Goal: Task Accomplishment & Management: Manage account settings

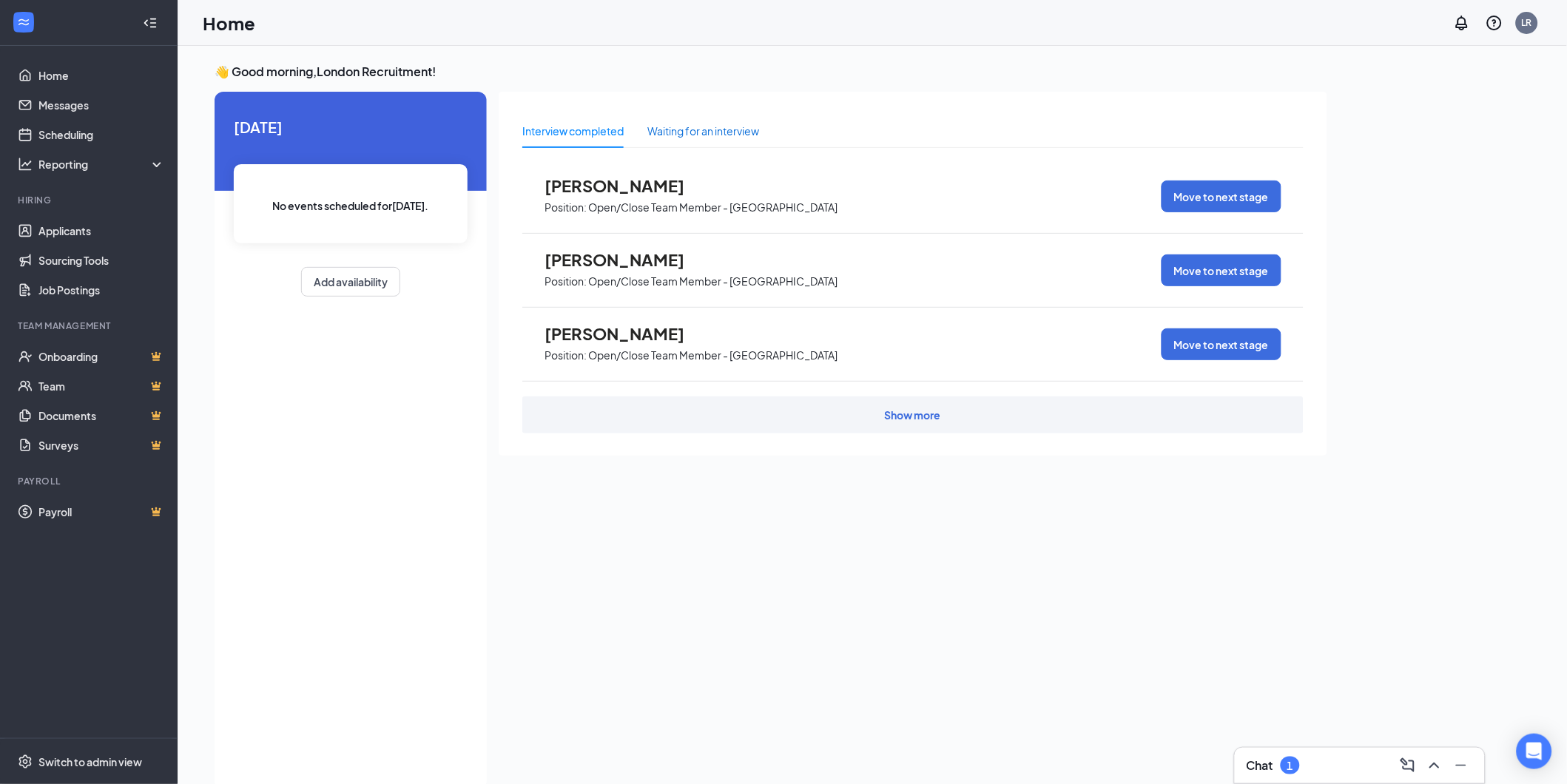
click at [671, 128] on div "Waiting for an interview" at bounding box center [703, 131] width 111 height 16
click at [612, 129] on div "Interview completed" at bounding box center [573, 131] width 102 height 16
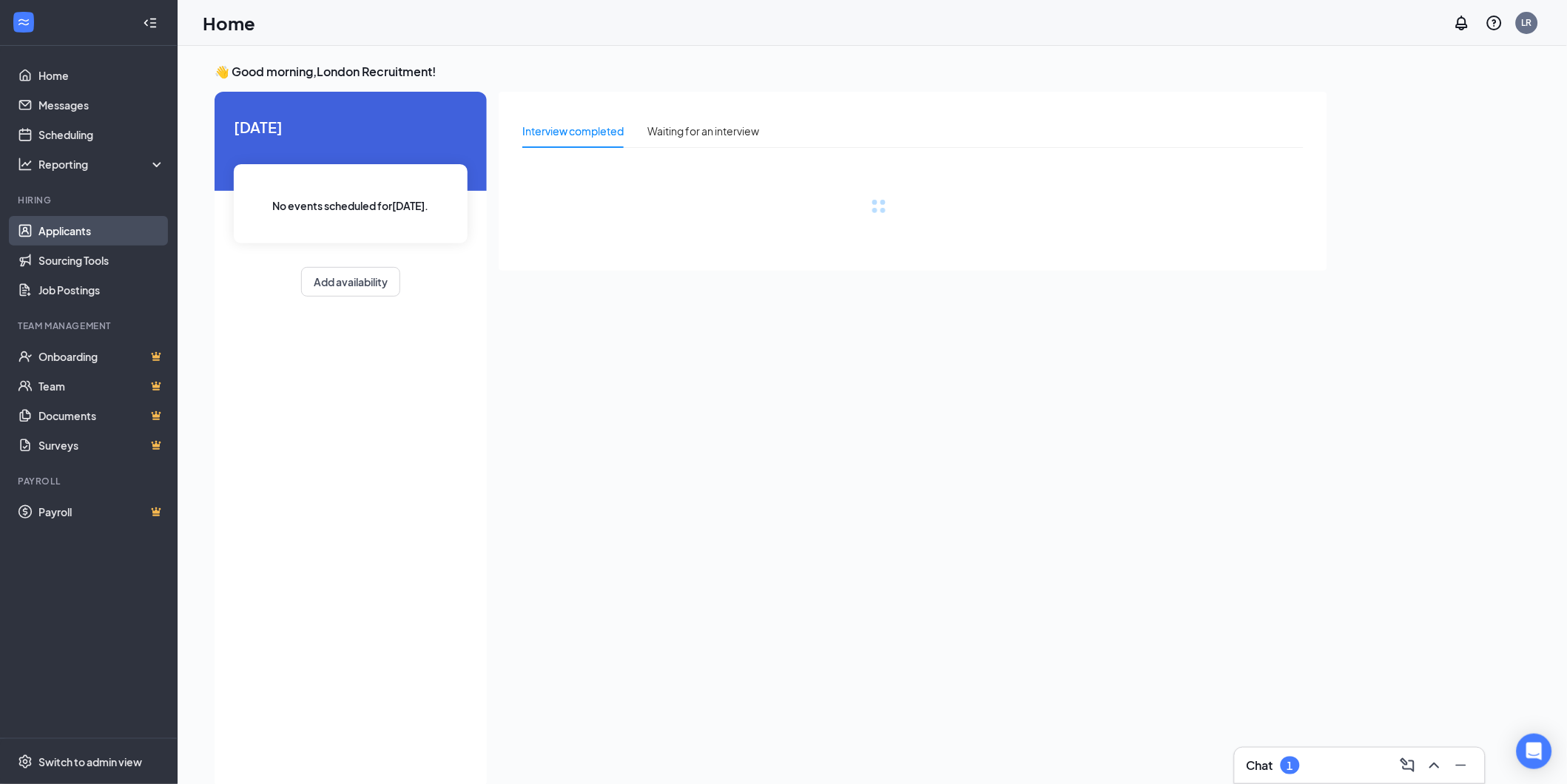
click at [57, 226] on link "Applicants" at bounding box center [102, 231] width 127 height 29
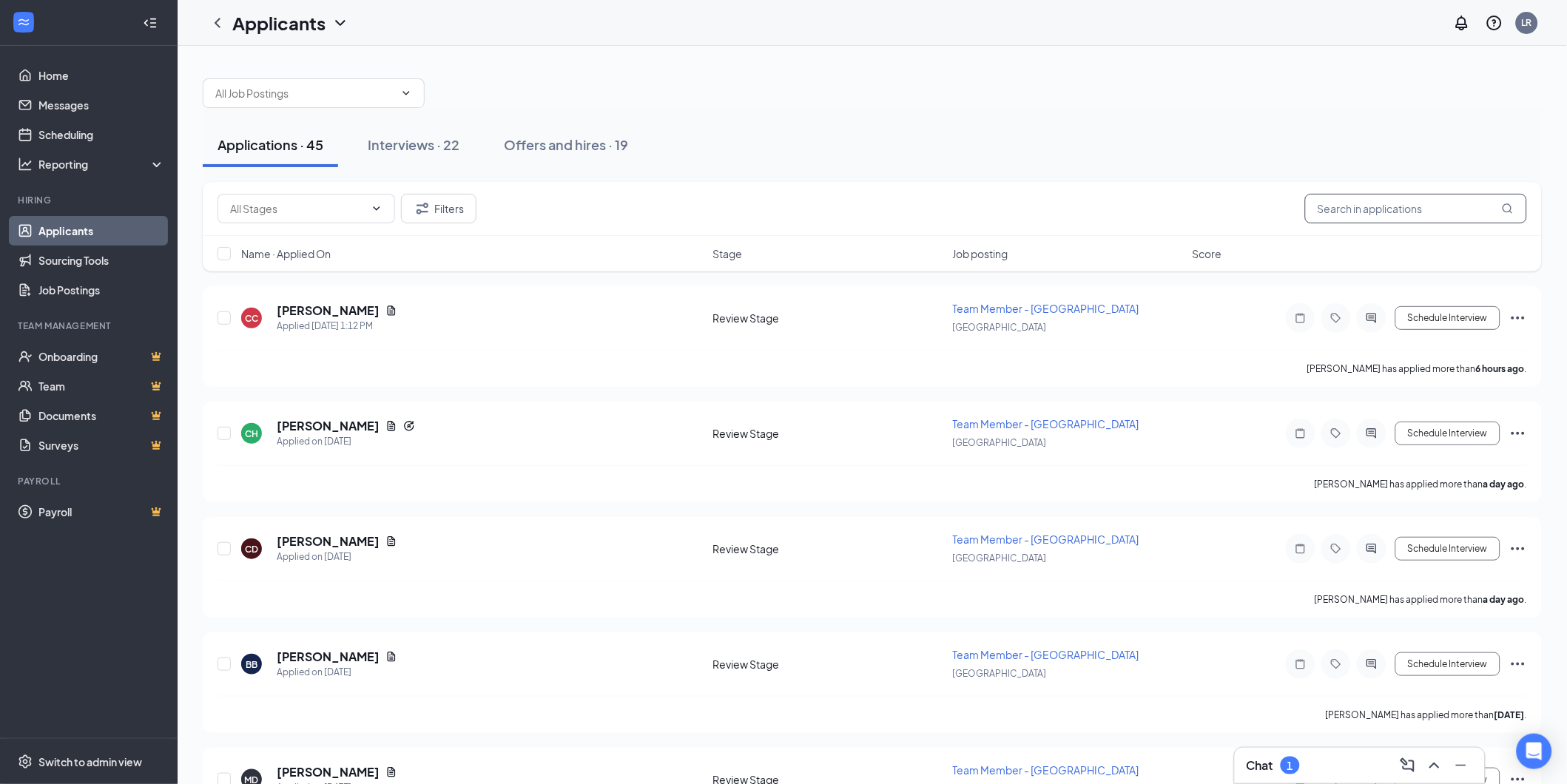
click at [1380, 214] on input "text" at bounding box center [1416, 209] width 222 height 29
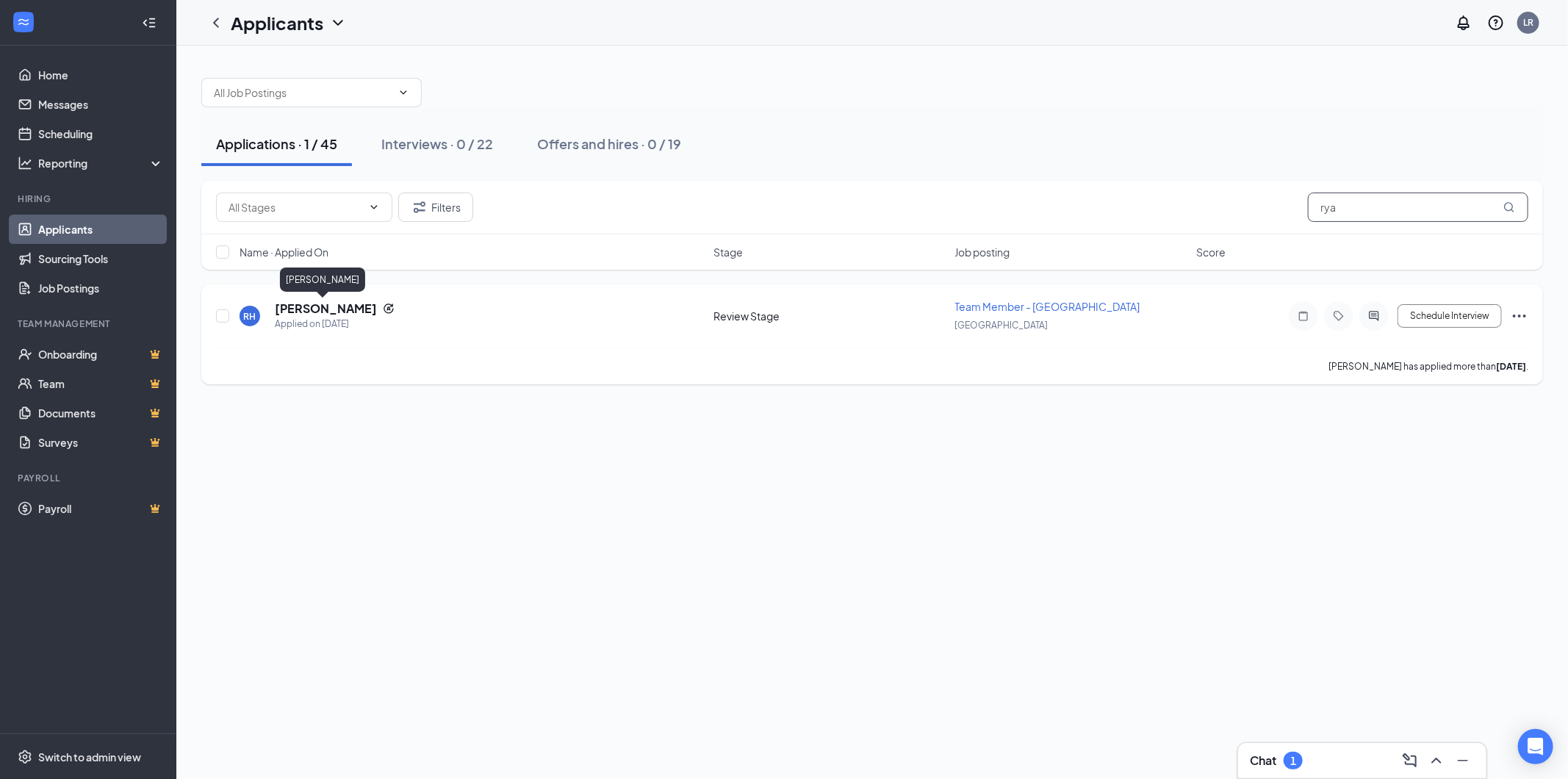
type input "rya"
click at [335, 304] on h5 "[PERSON_NAME]" at bounding box center [326, 309] width 102 height 16
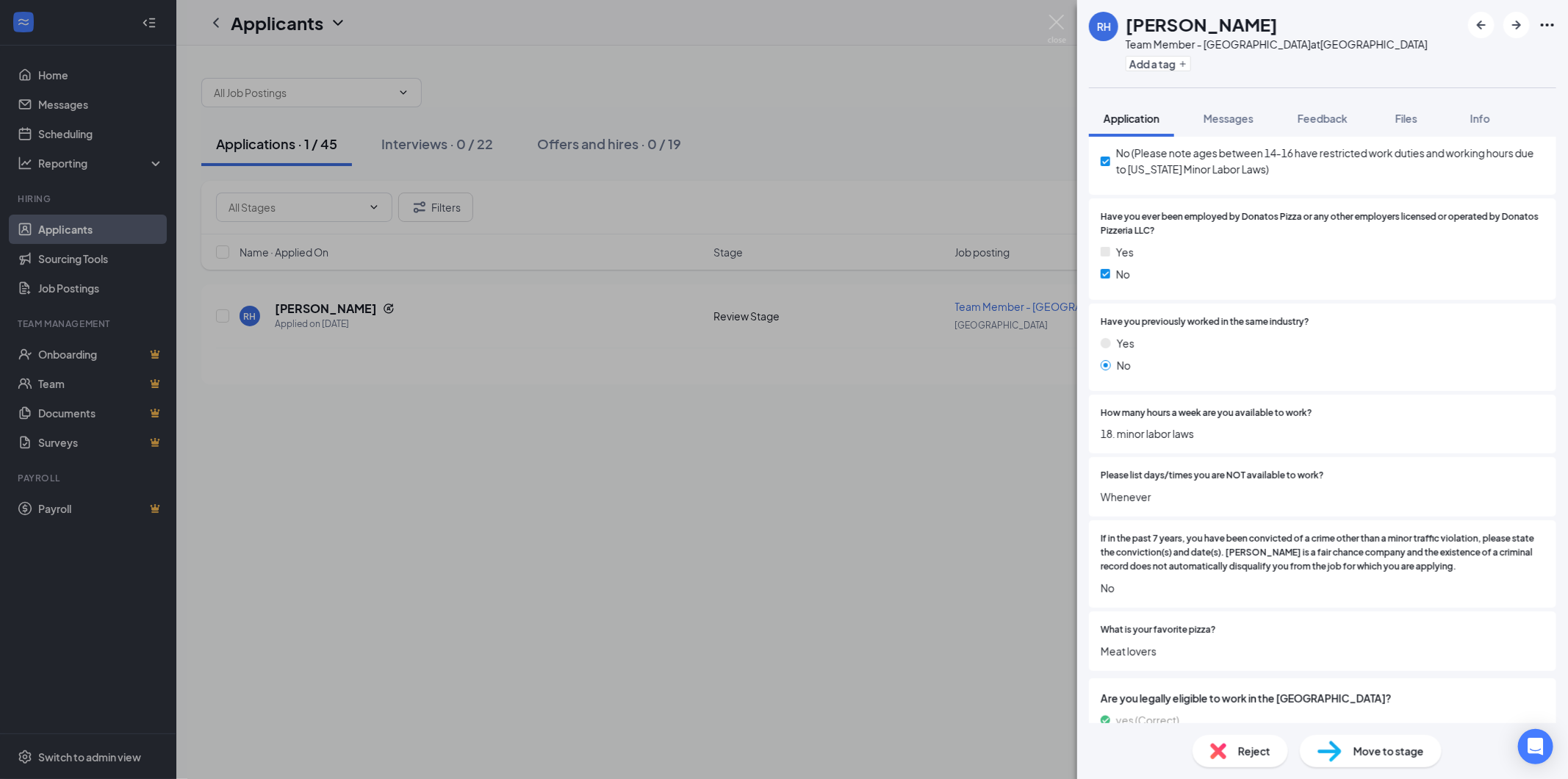
scroll to position [349, 0]
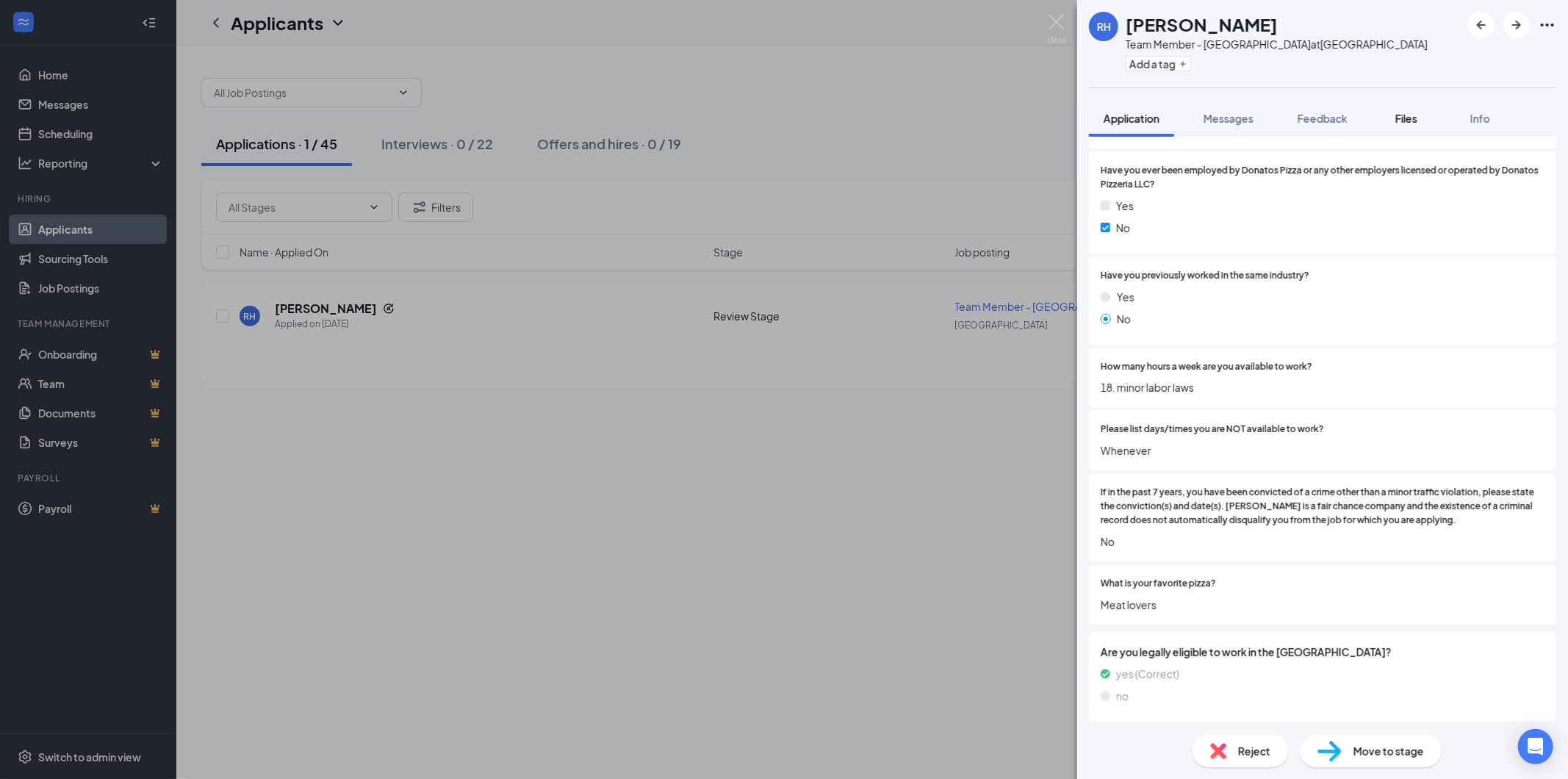
click at [1418, 120] on span "Files" at bounding box center [1406, 118] width 22 height 13
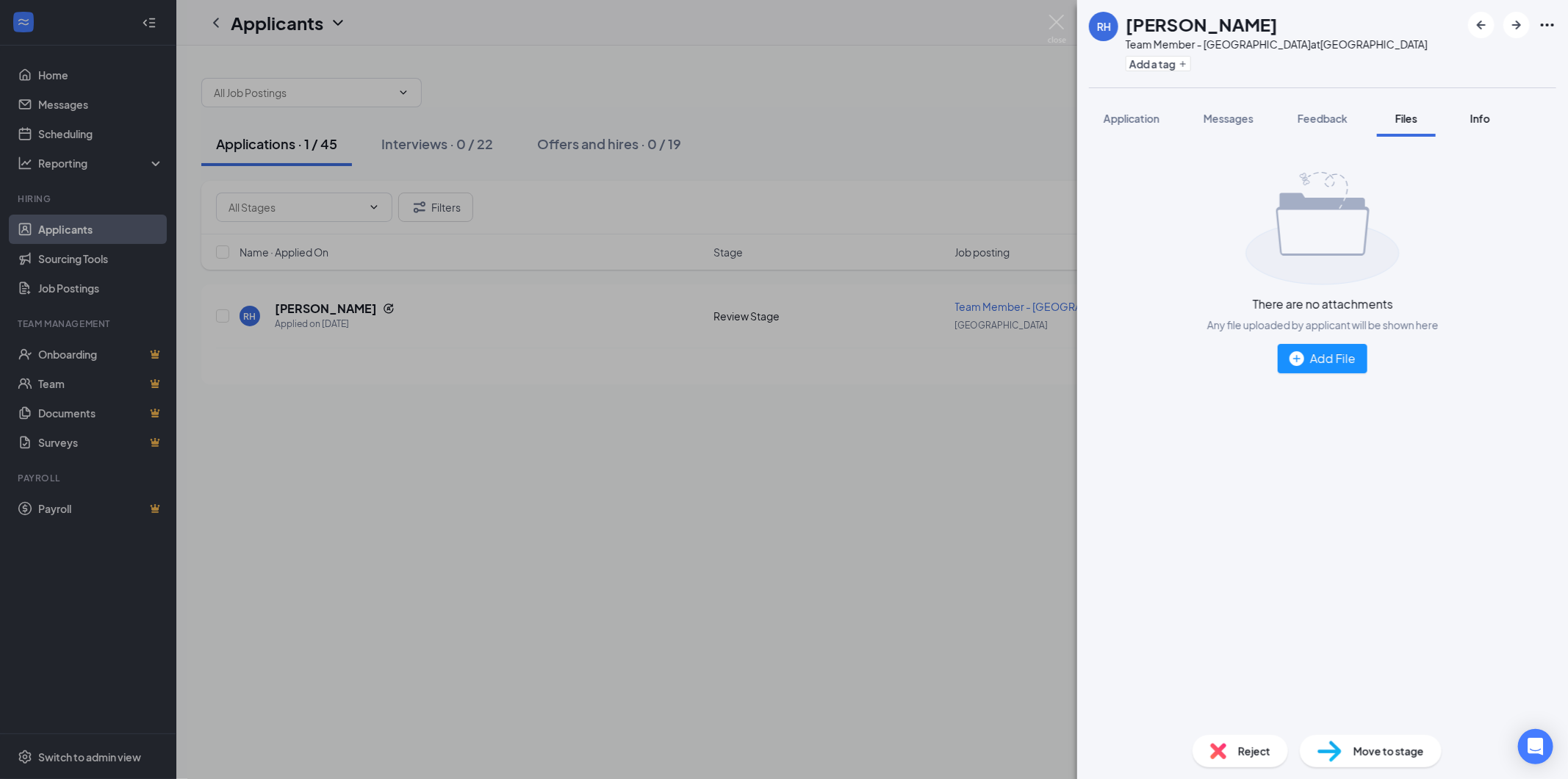
click at [1487, 121] on span "Info" at bounding box center [1480, 118] width 20 height 13
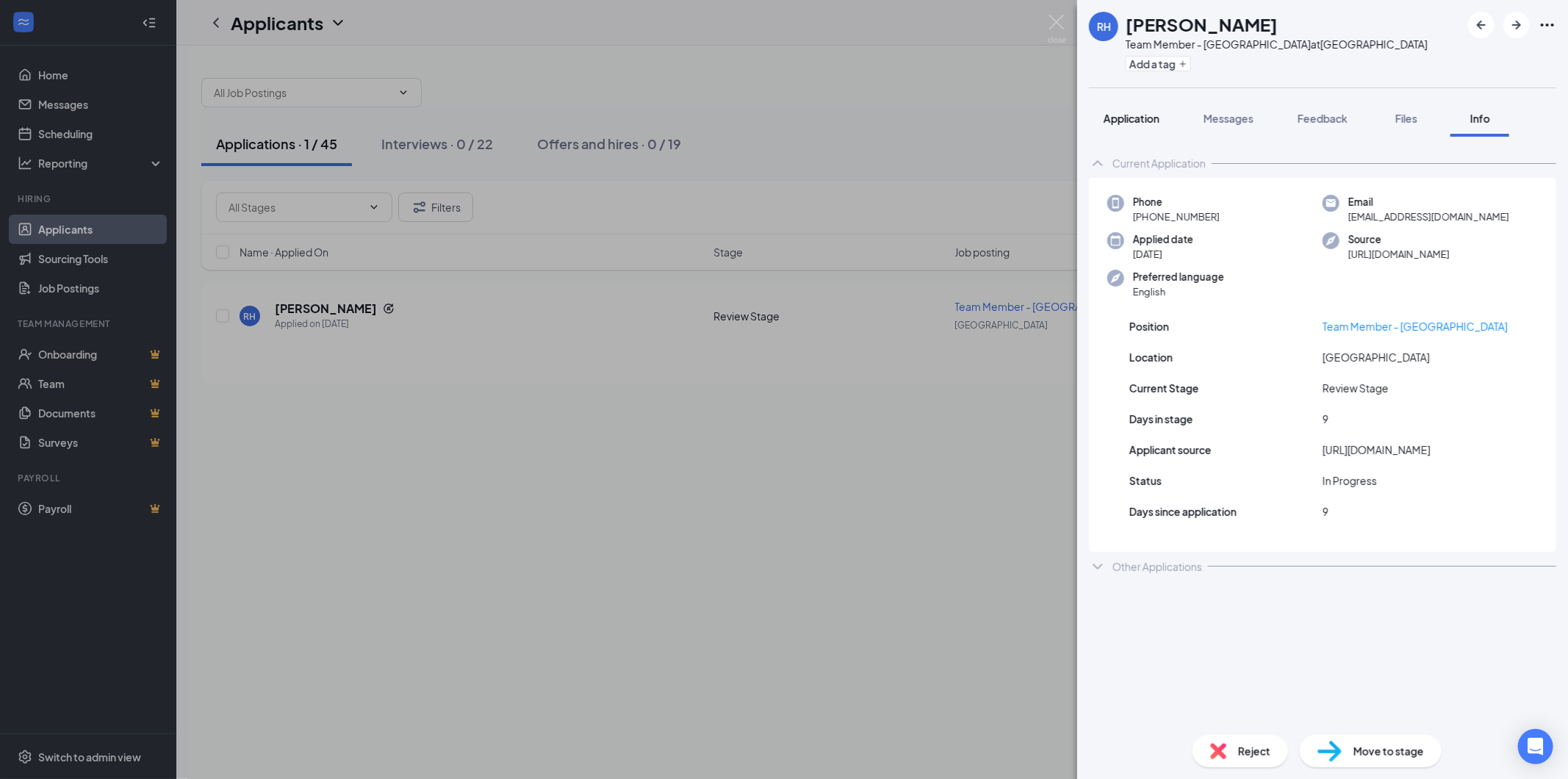
drag, startPoint x: 1135, startPoint y: 123, endPoint x: 1162, endPoint y: 135, distance: 29.5
click at [1135, 123] on span "Application" at bounding box center [1131, 118] width 56 height 13
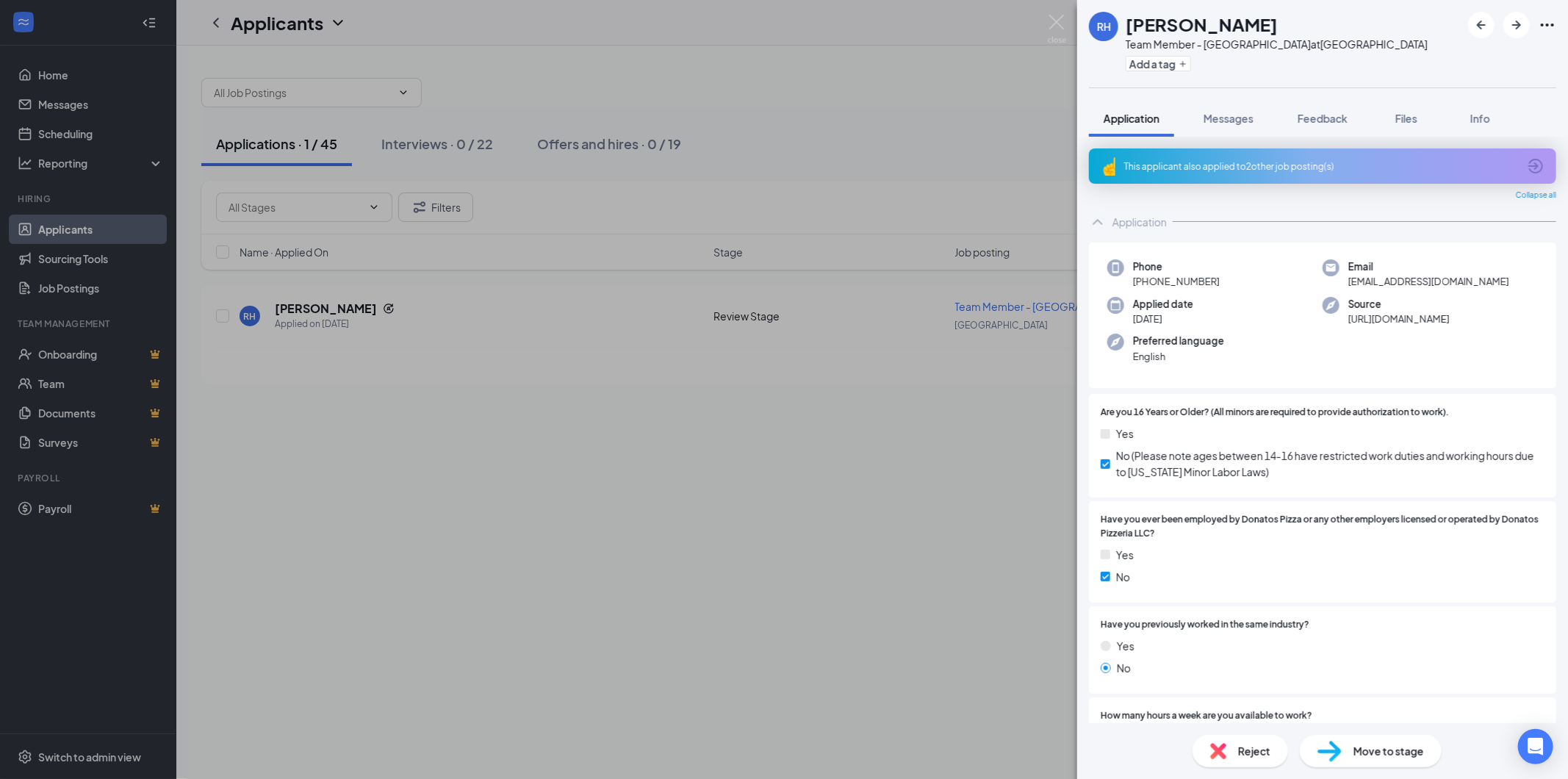
click at [1536, 24] on div at bounding box center [1512, 24] width 88 height 27
click at [1539, 24] on icon "Ellipses" at bounding box center [1548, 25] width 18 height 18
click at [1507, 56] on link "View full application" at bounding box center [1467, 57] width 159 height 15
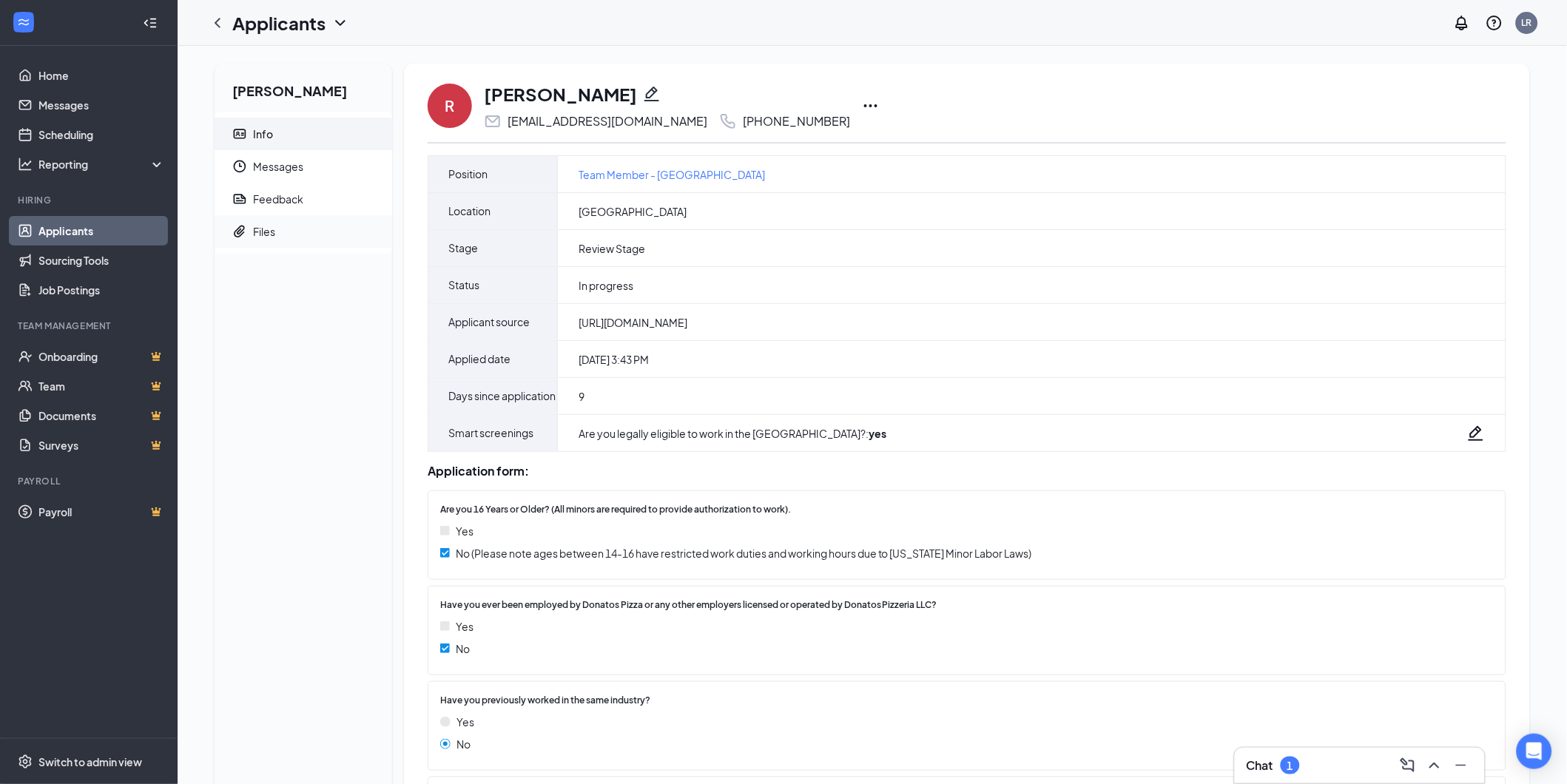
click at [300, 223] on span "Files" at bounding box center [316, 232] width 127 height 33
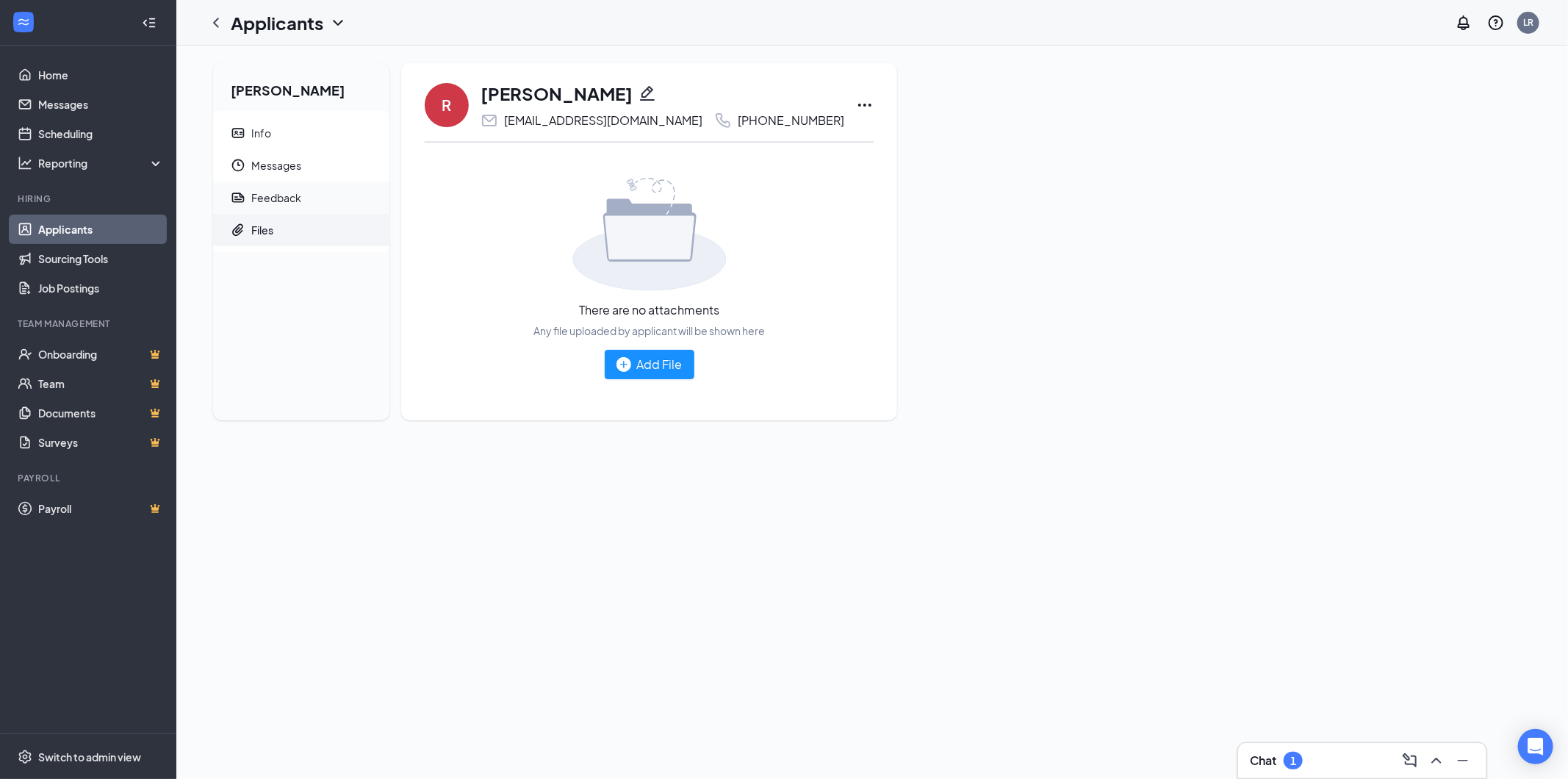
click at [294, 188] on span "Feedback" at bounding box center [314, 198] width 126 height 33
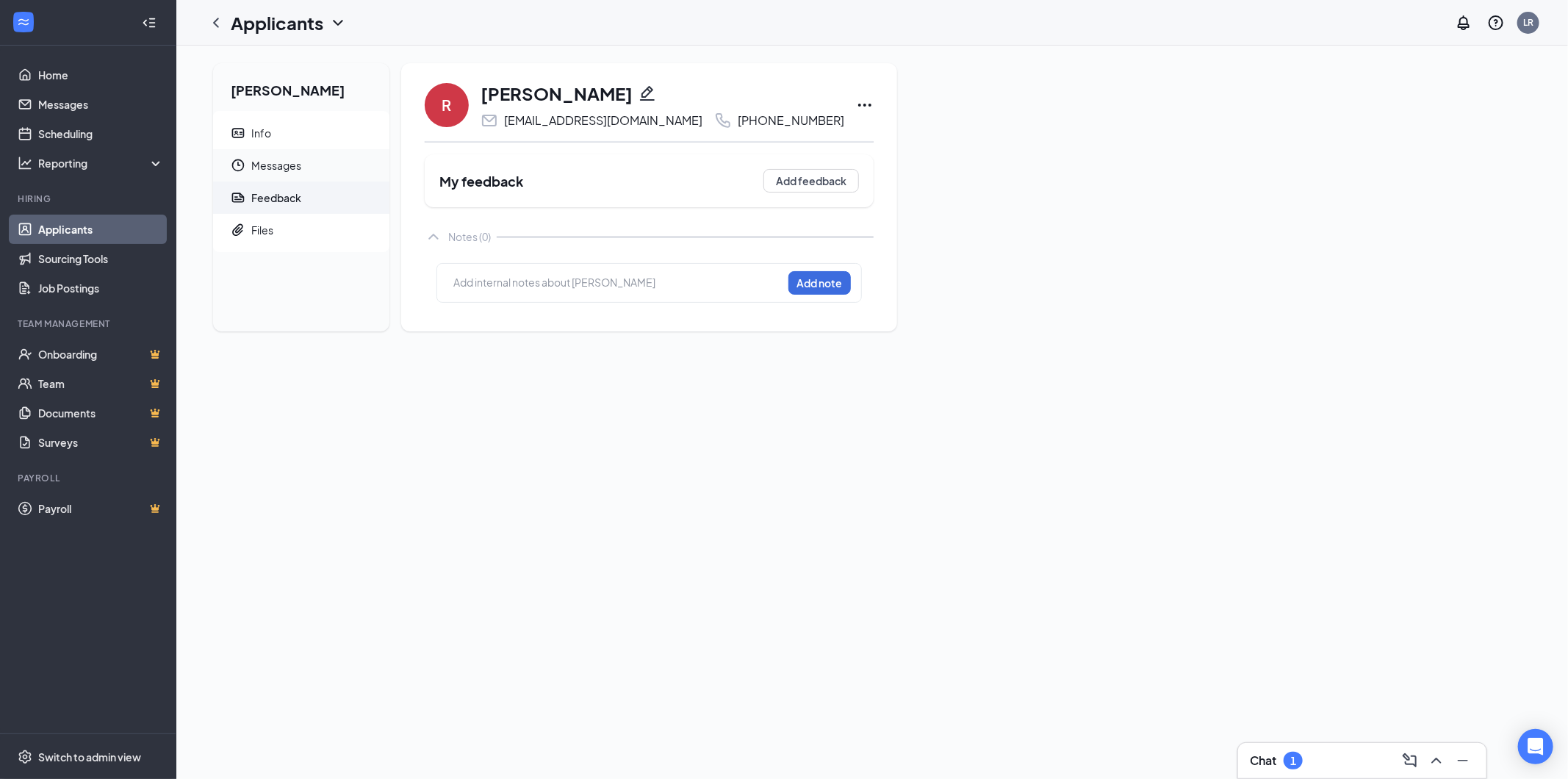
click at [298, 162] on span "Messages" at bounding box center [314, 165] width 126 height 33
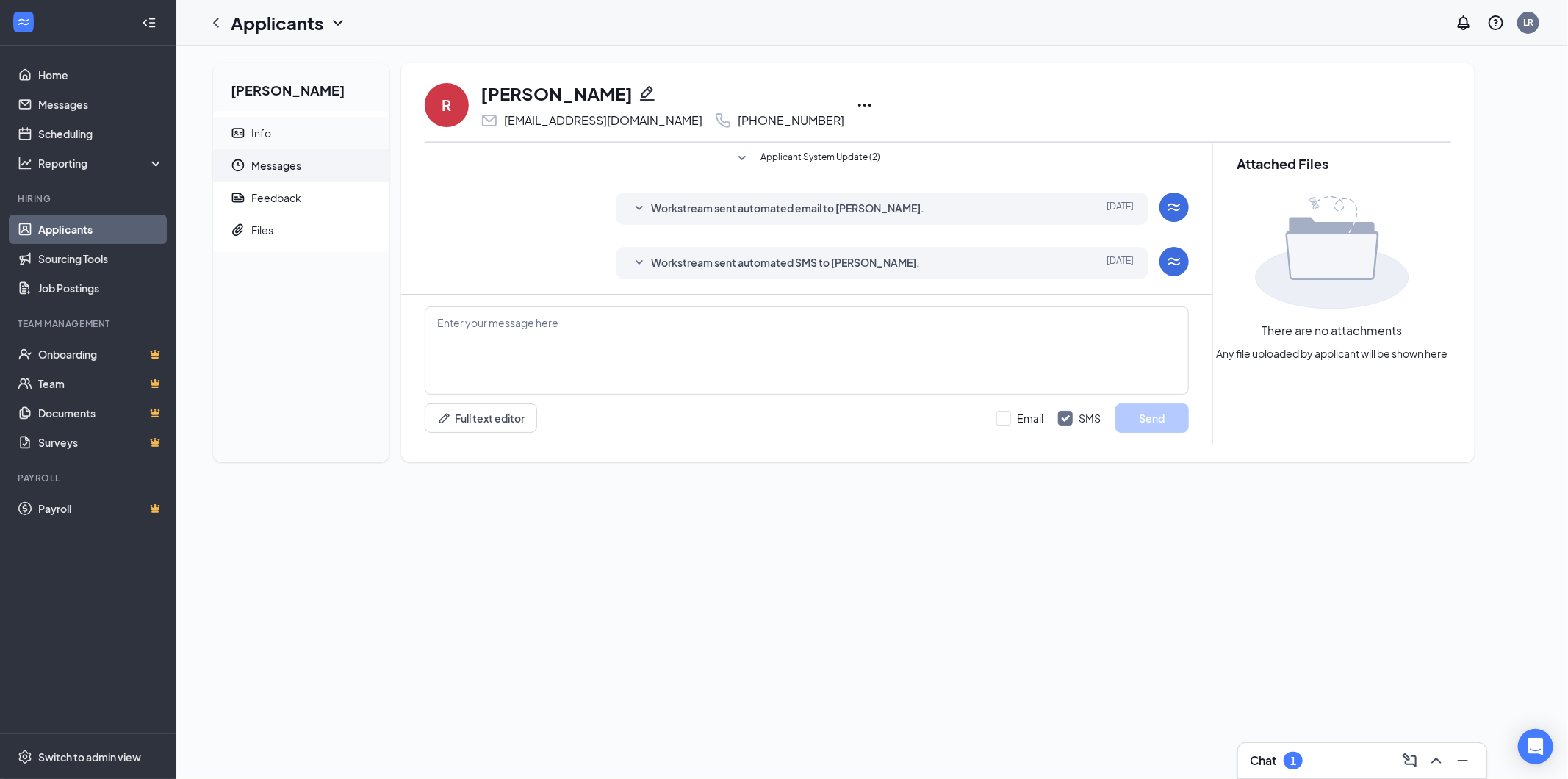
click at [295, 138] on span "Info" at bounding box center [314, 133] width 126 height 33
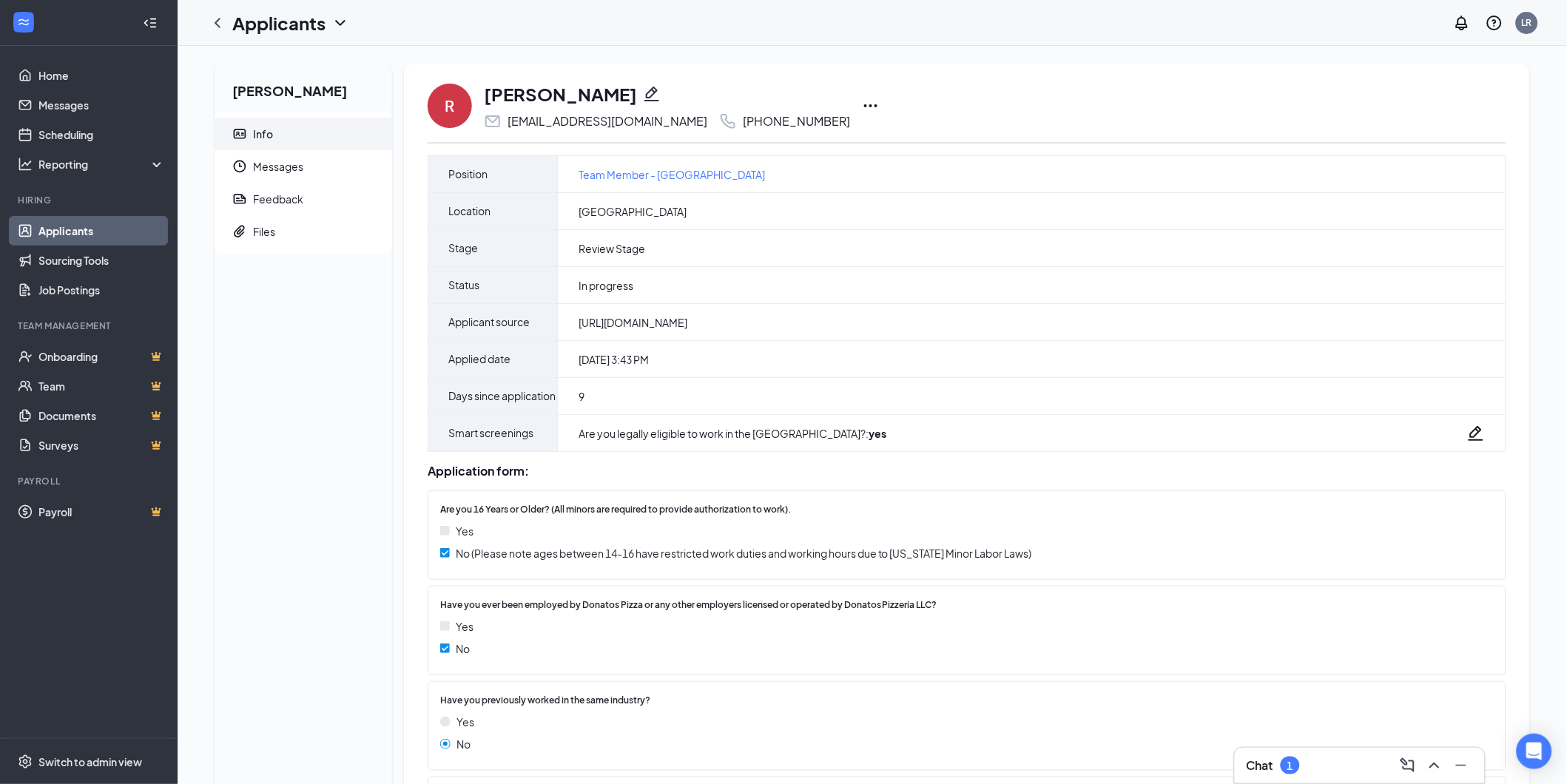
click at [1345, 777] on div "Chat 1" at bounding box center [1359, 765] width 250 height 35
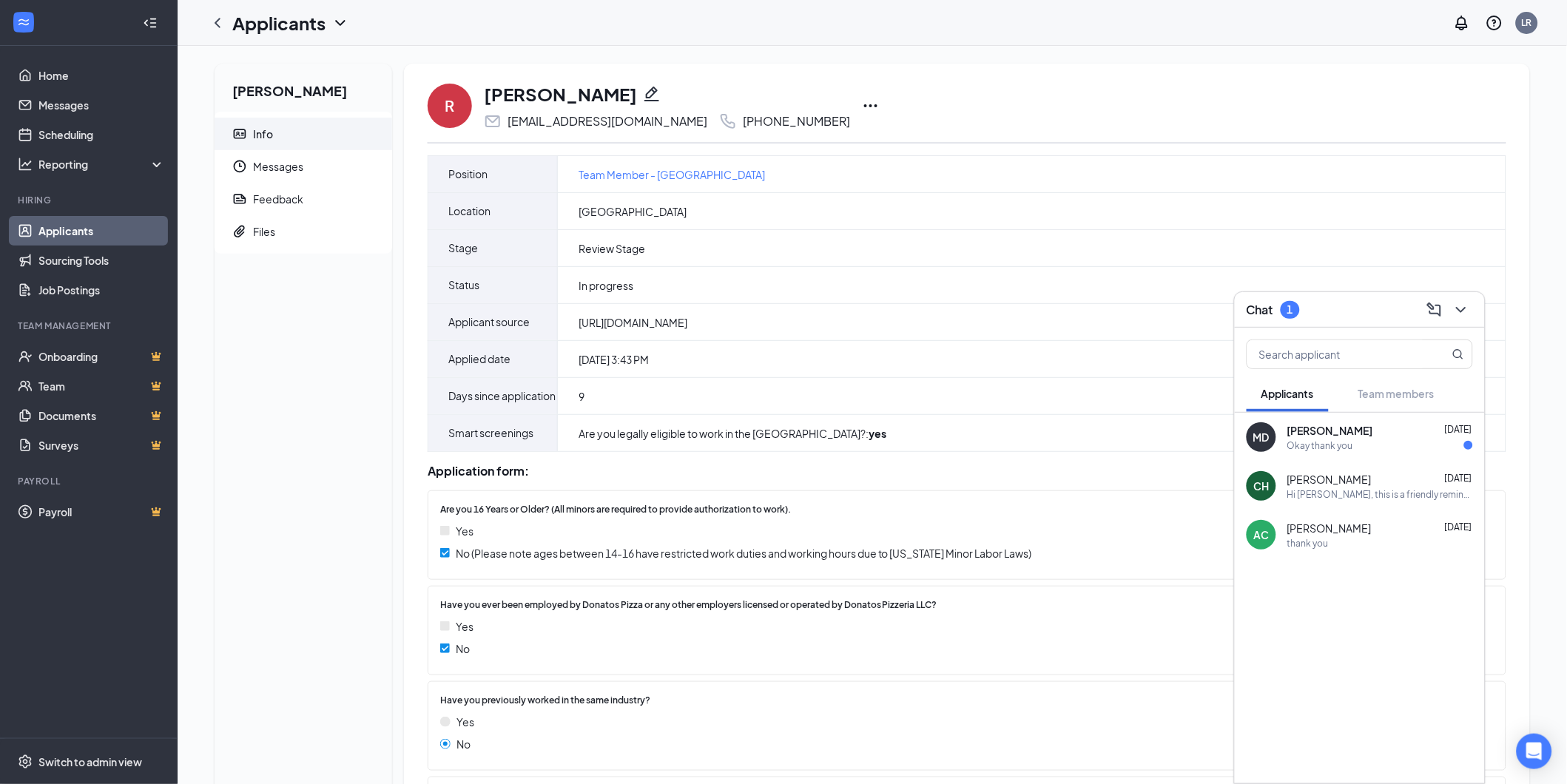
click at [1329, 305] on div "Chat 1" at bounding box center [1360, 309] width 226 height 23
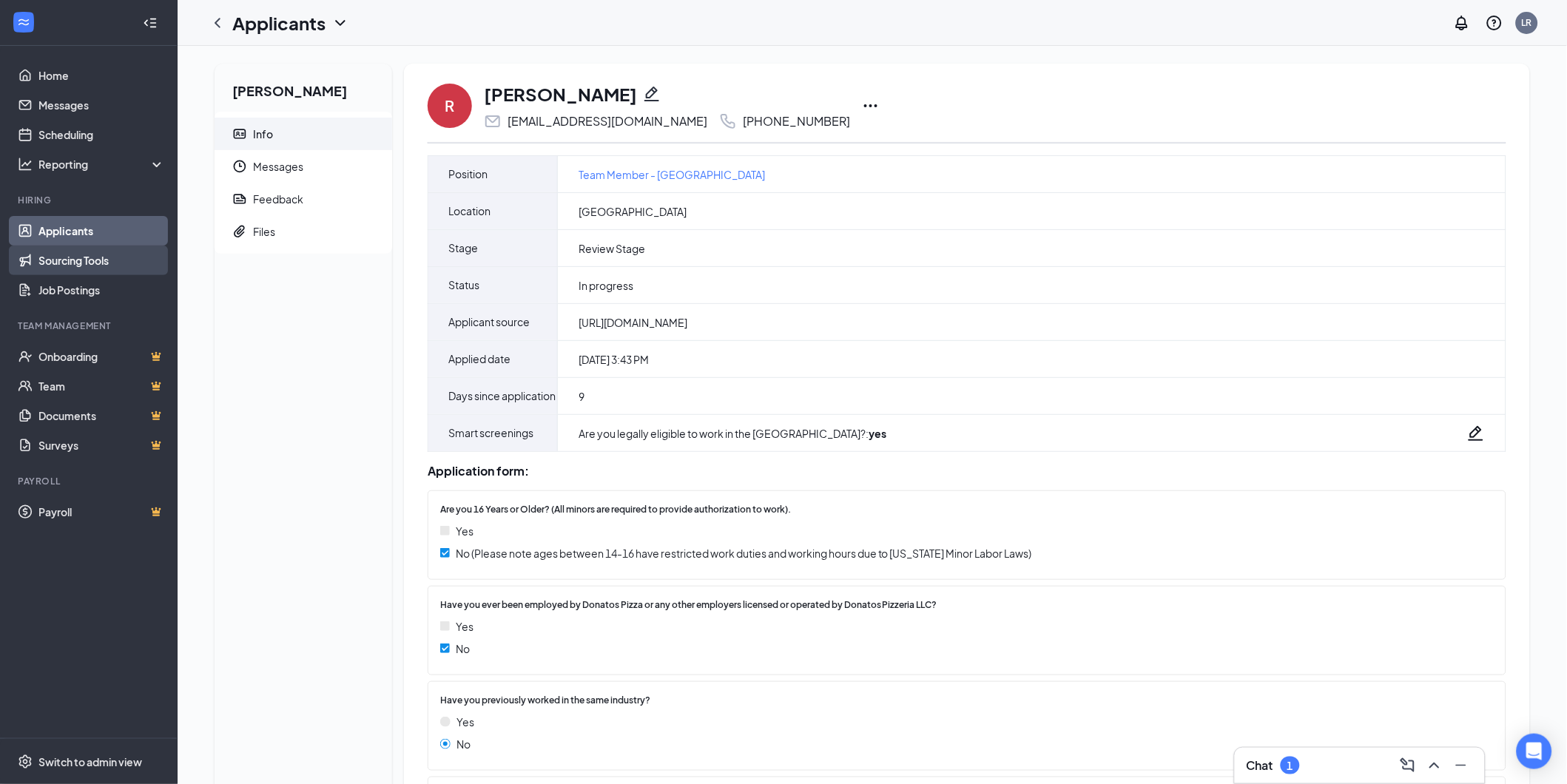
click at [69, 264] on link "Sourcing Tools" at bounding box center [102, 260] width 127 height 29
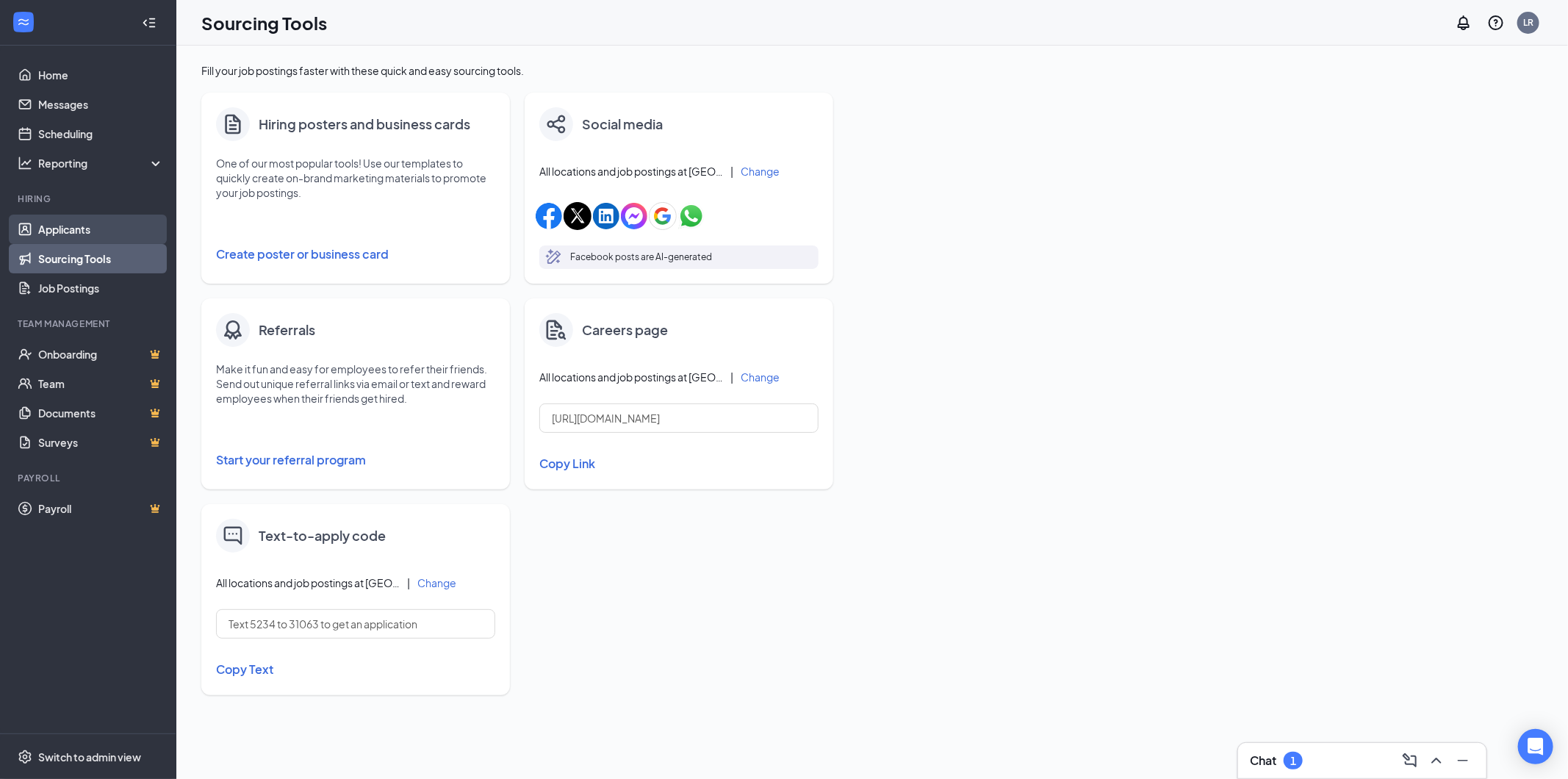
click at [70, 230] on link "Applicants" at bounding box center [101, 229] width 126 height 29
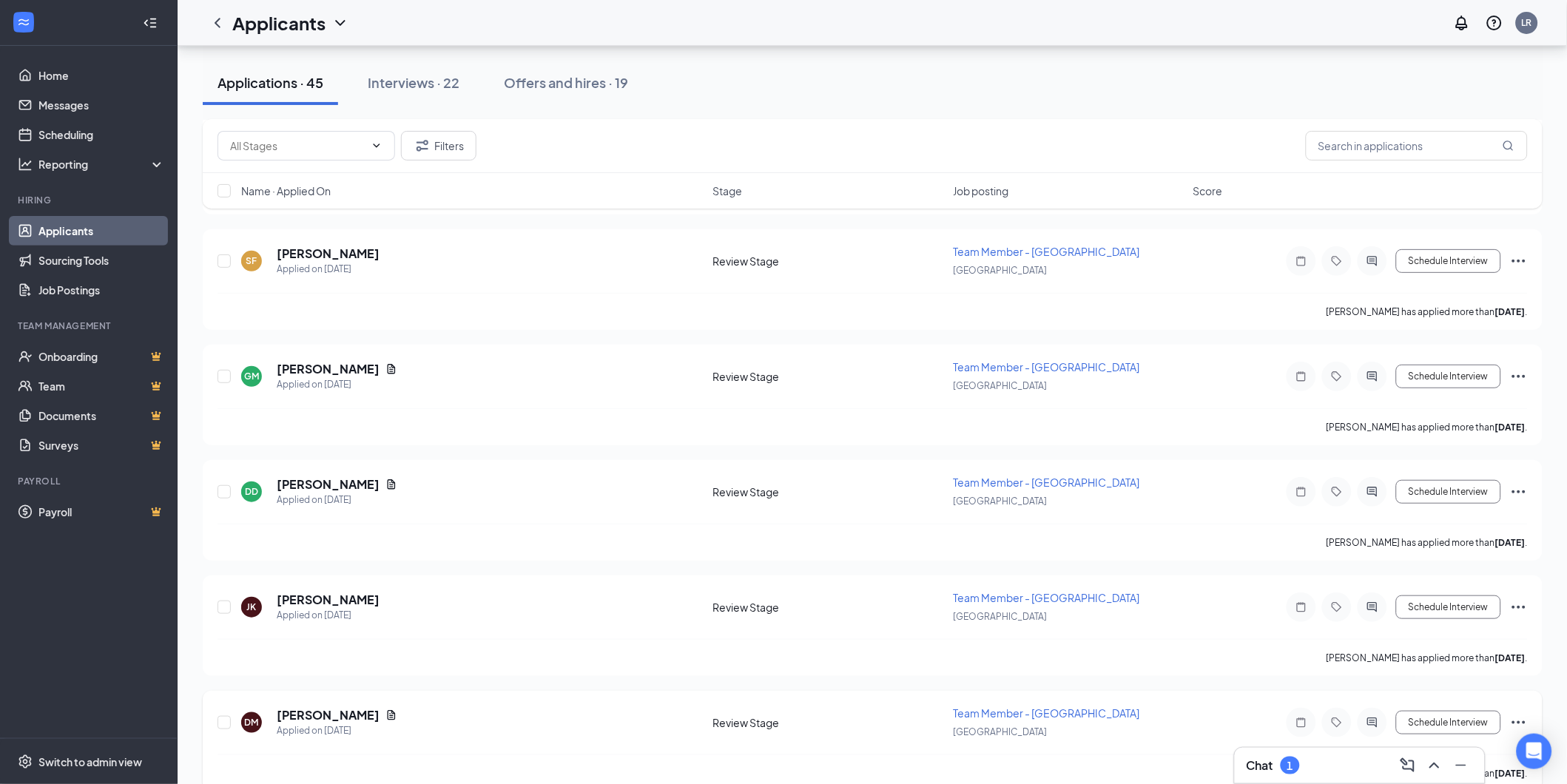
scroll to position [2144, 0]
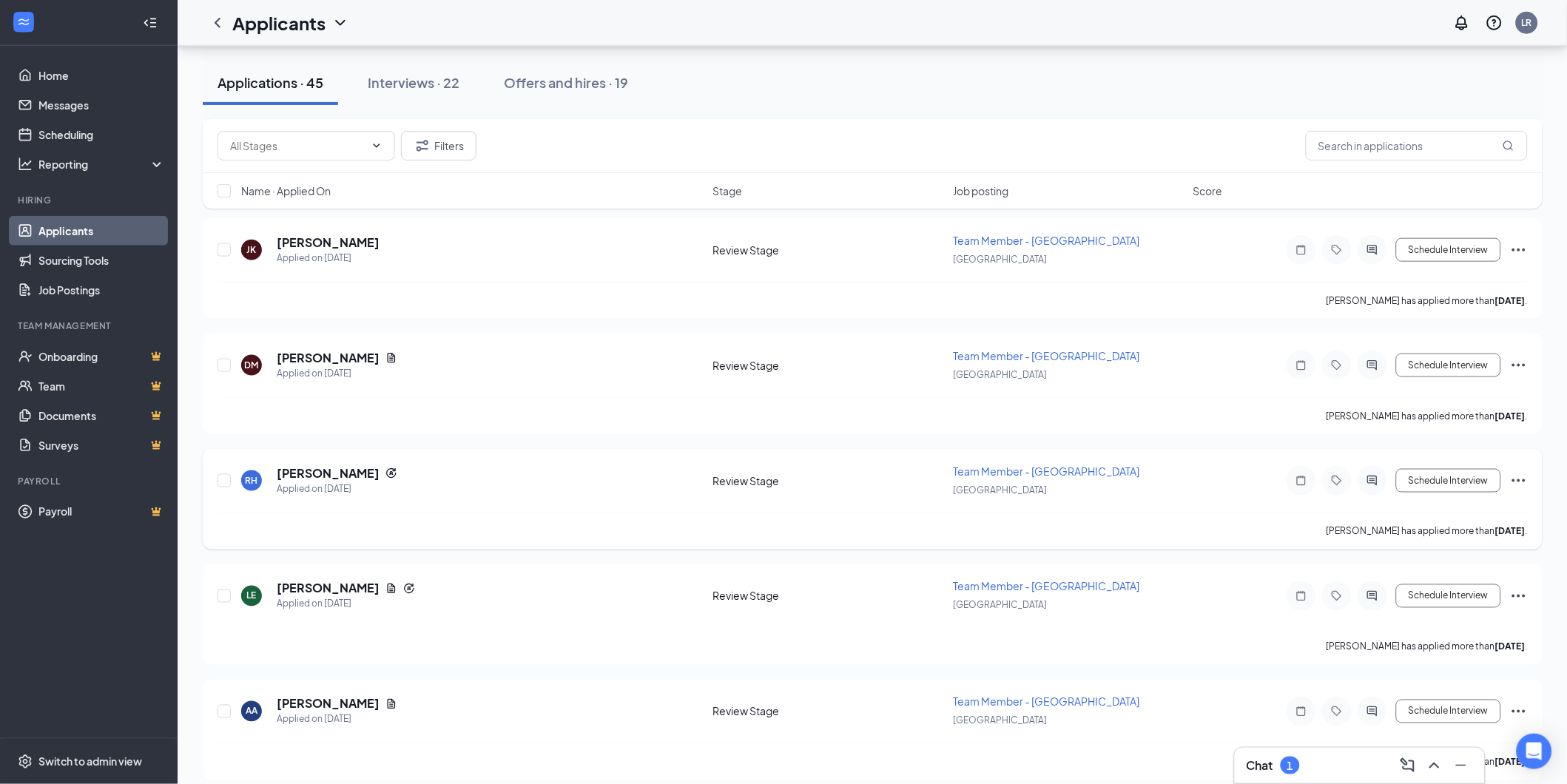
click at [576, 479] on div "RH Ryann Harding Applied on Aug 17" at bounding box center [472, 480] width 463 height 31
click at [1521, 471] on icon "Ellipses" at bounding box center [1519, 480] width 18 height 18
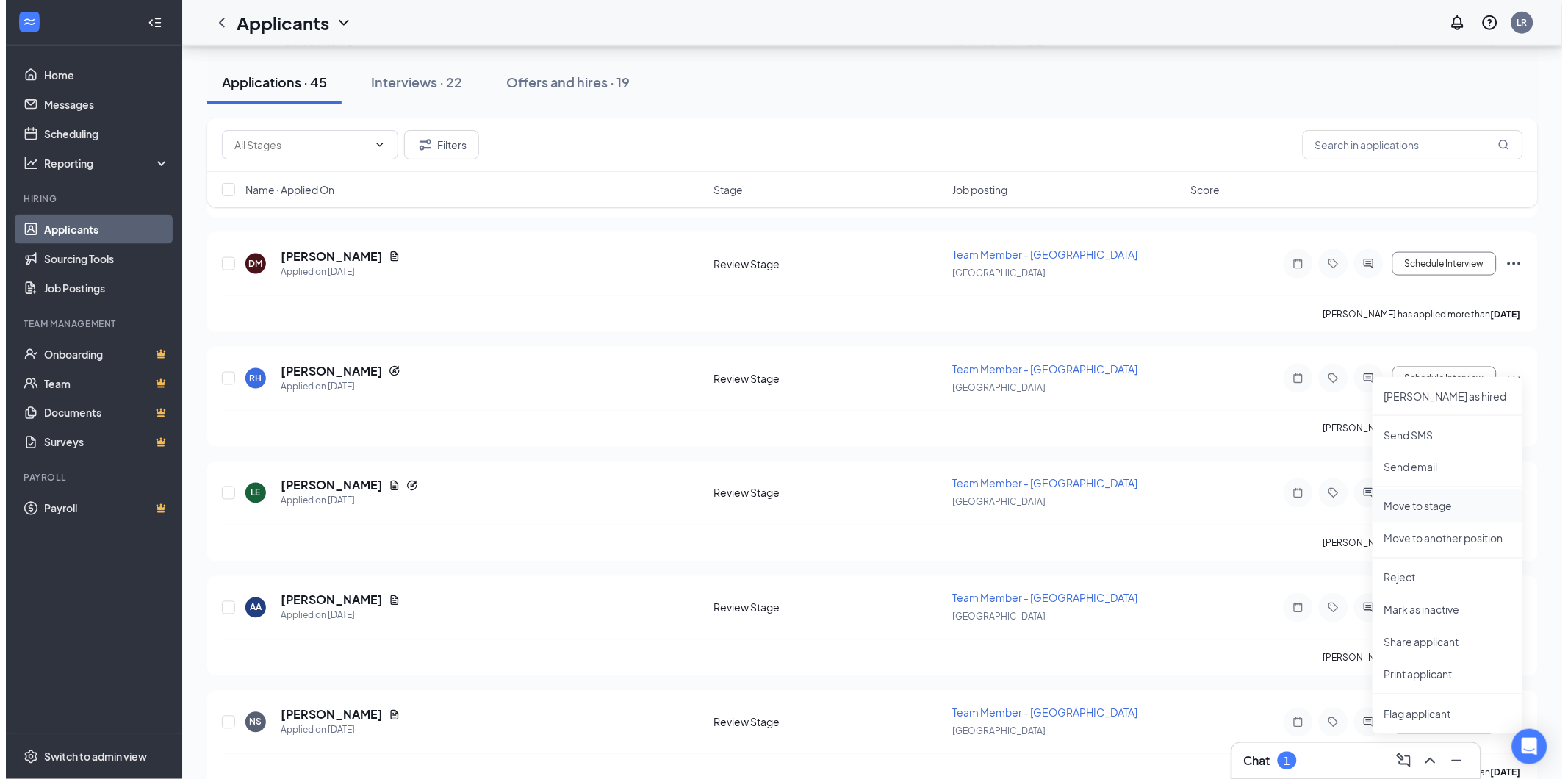
scroll to position [2204, 0]
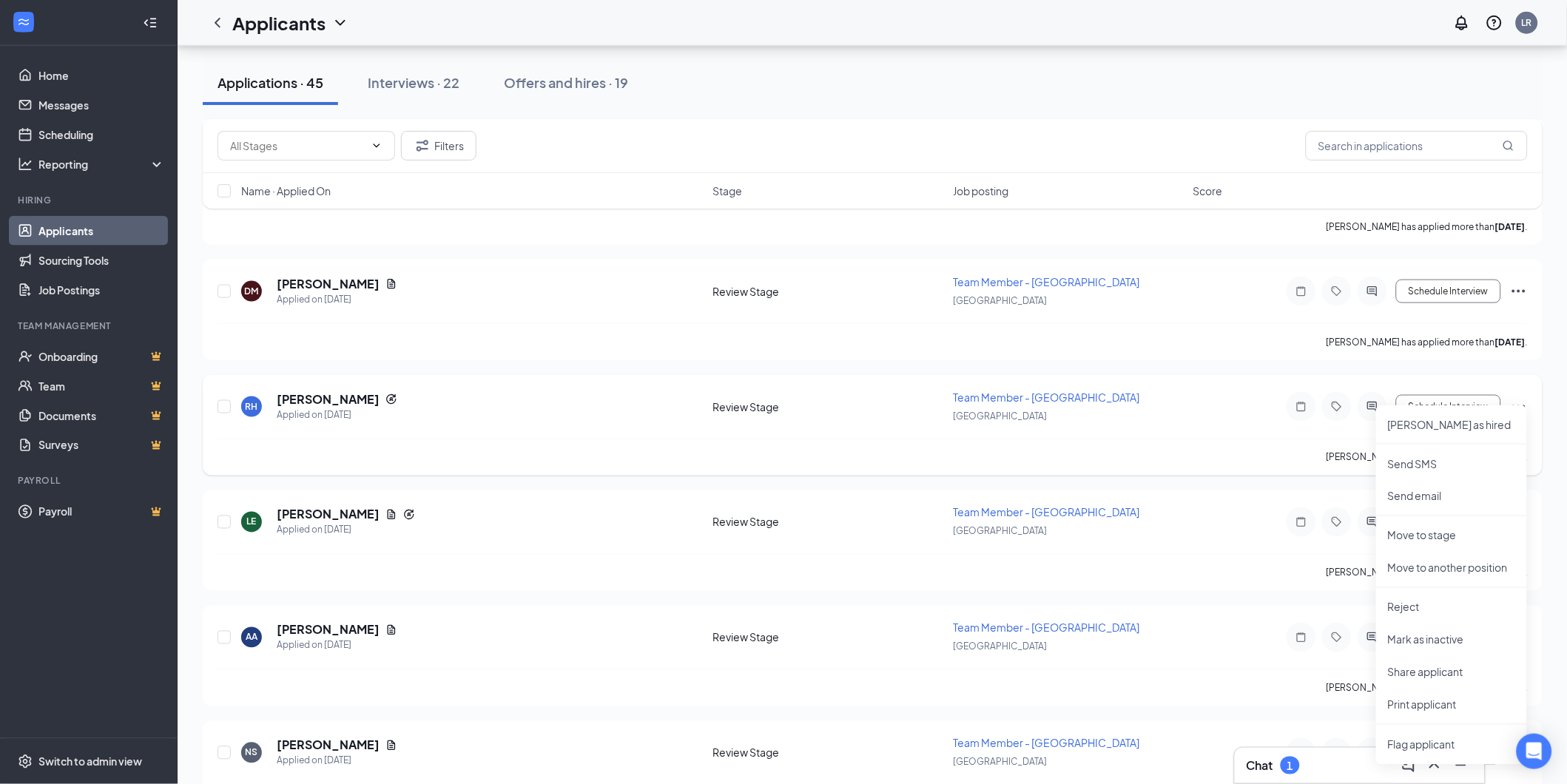
click at [1210, 411] on div "RH Ryann Harding Applied on Aug 17 Review Stage Team Member - London London Sch…" at bounding box center [873, 414] width 1310 height 49
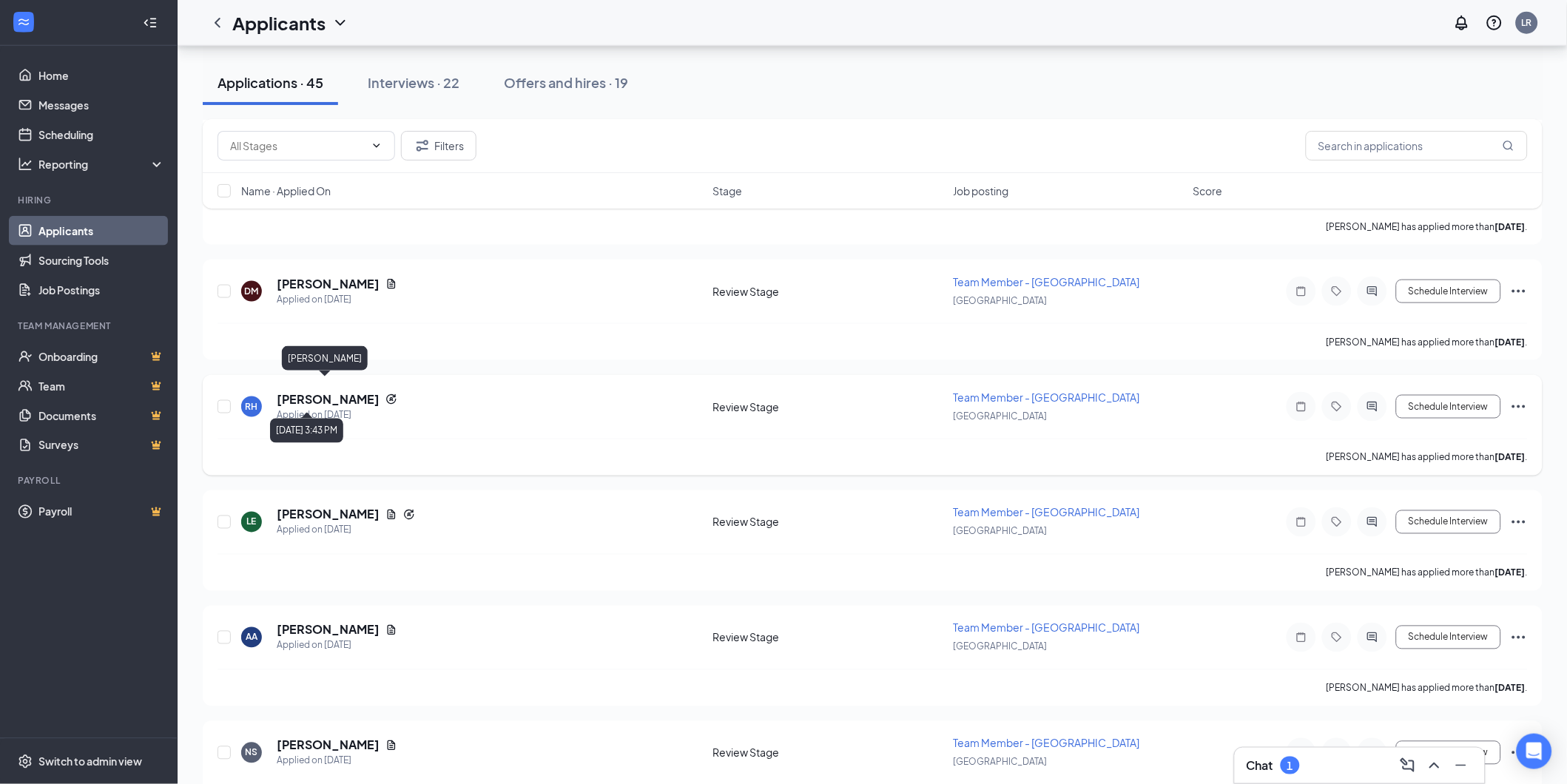
click at [323, 391] on h5 "[PERSON_NAME]" at bounding box center [328, 399] width 103 height 16
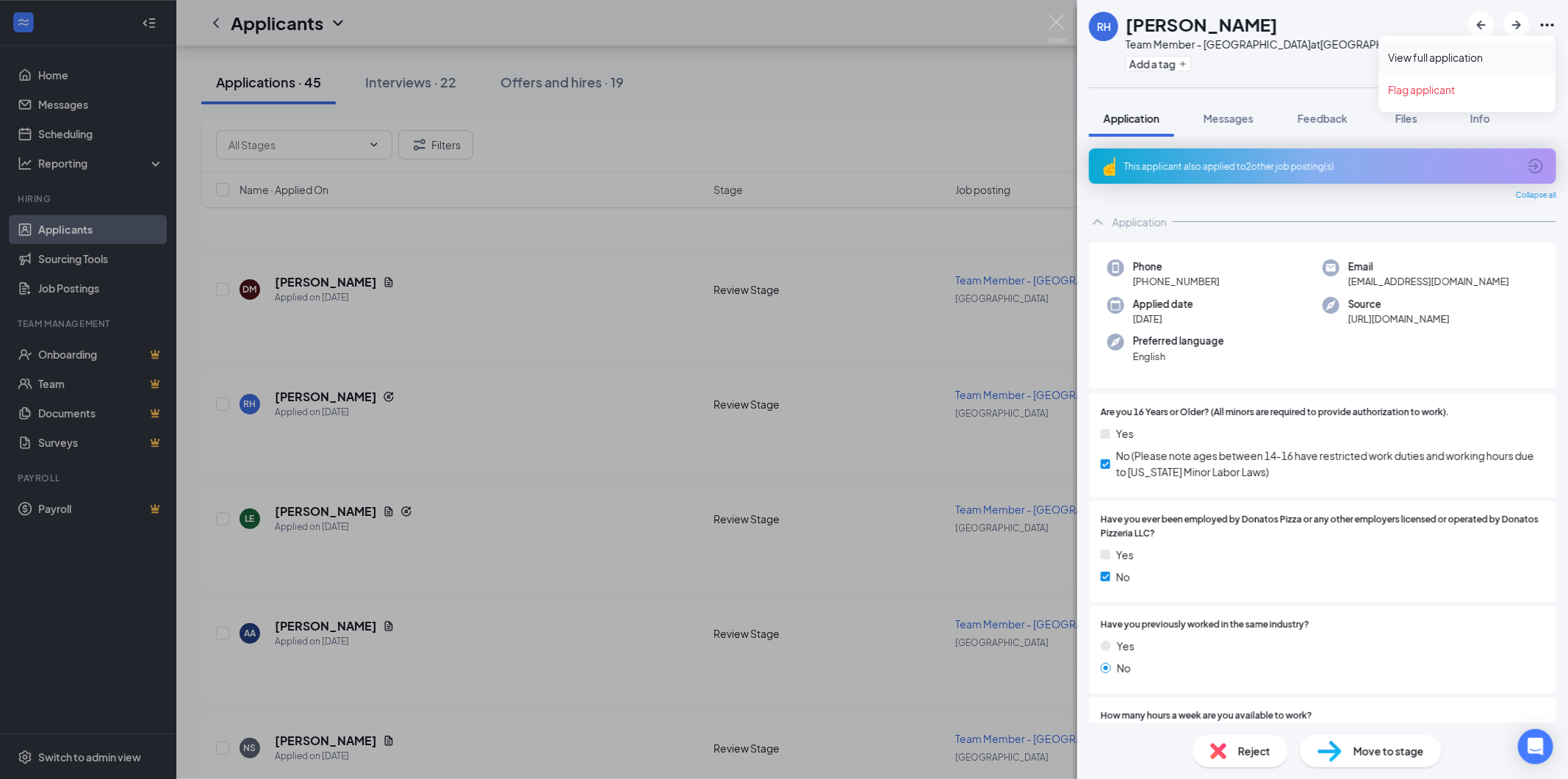
click at [1483, 59] on link "View full application" at bounding box center [1467, 57] width 159 height 15
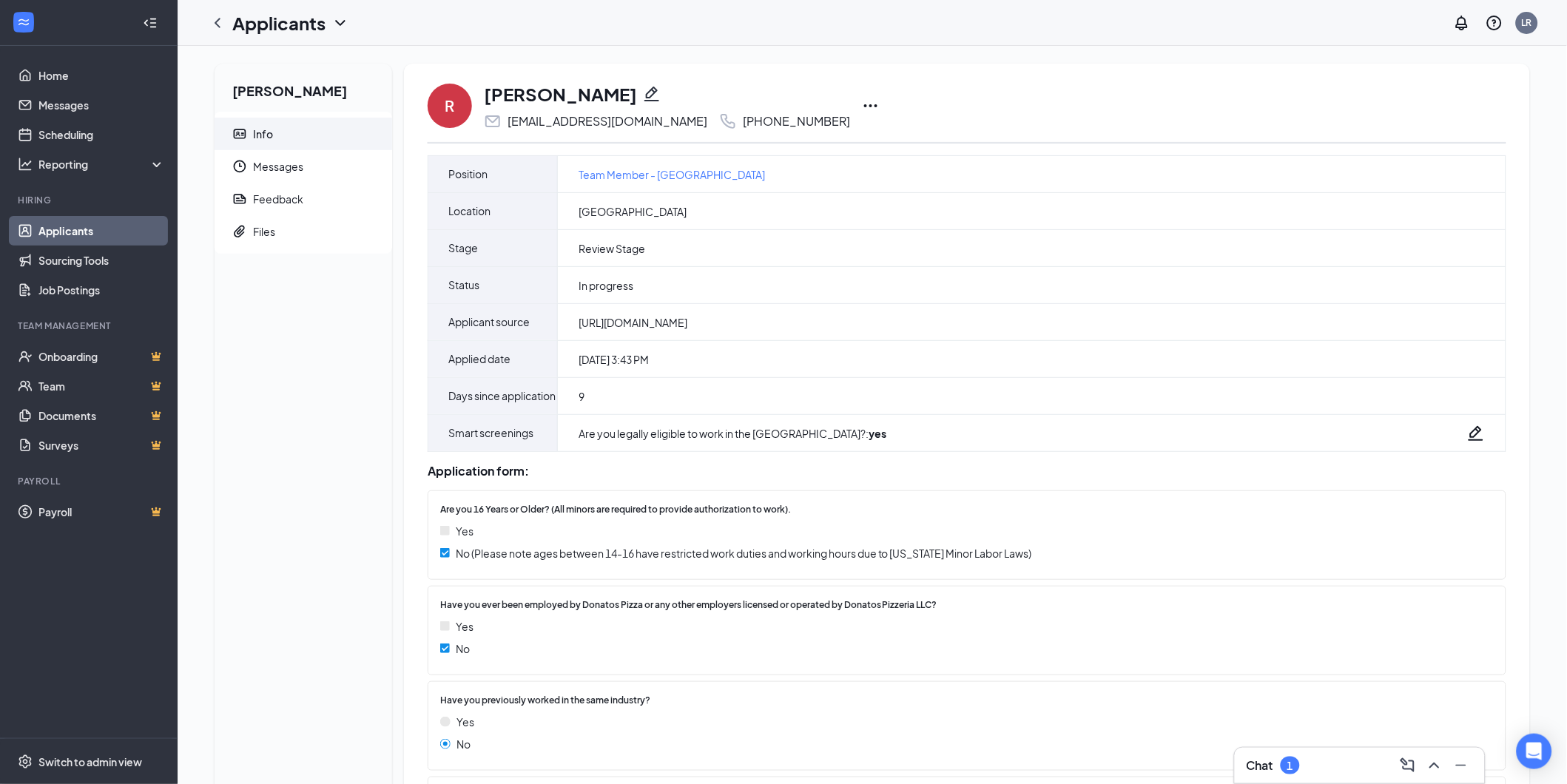
click at [862, 113] on icon "Ellipses" at bounding box center [871, 106] width 18 height 18
click at [921, 411] on p "Print applicant" at bounding box center [897, 417] width 127 height 15
